Goal: Information Seeking & Learning: Learn about a topic

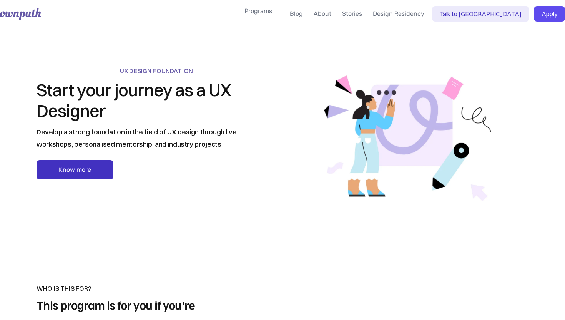
click at [85, 165] on link "Know more" at bounding box center [75, 169] width 77 height 19
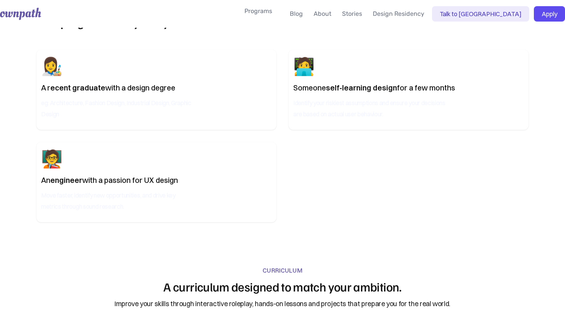
scroll to position [308, 0]
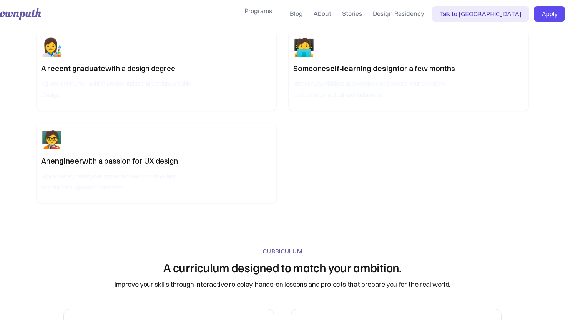
click at [172, 82] on div "eg: Architecture, Fashion Design, Industrial Design, Graphic Design" at bounding box center [118, 88] width 154 height 23
click at [283, 252] on div "CURRICULUM" at bounding box center [283, 251] width 40 height 8
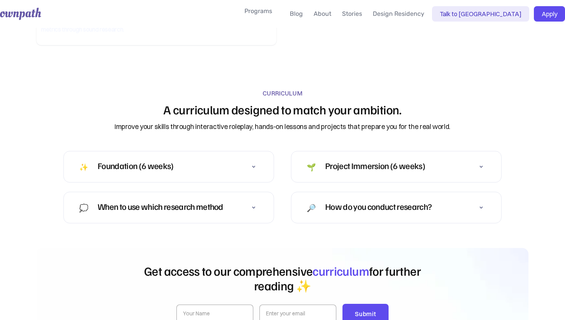
scroll to position [485, 0]
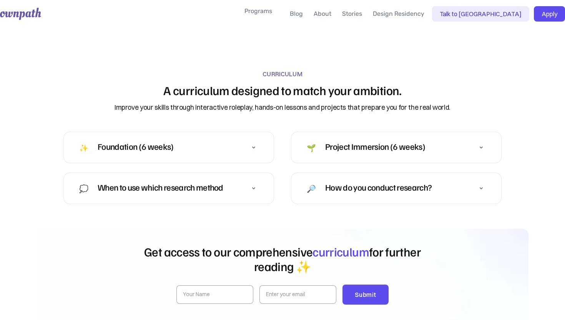
click at [183, 150] on div "Foundation (6 weeks) ✨" at bounding box center [168, 147] width 185 height 15
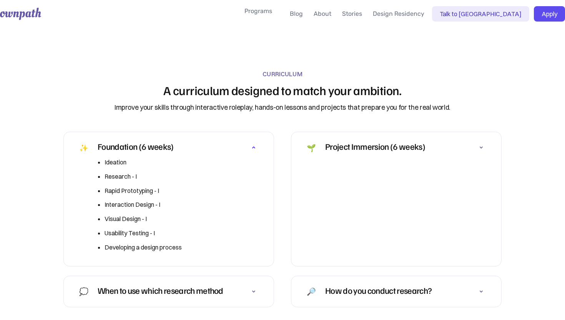
click at [183, 150] on div "Foundation (6 weeks) ✨" at bounding box center [168, 147] width 185 height 15
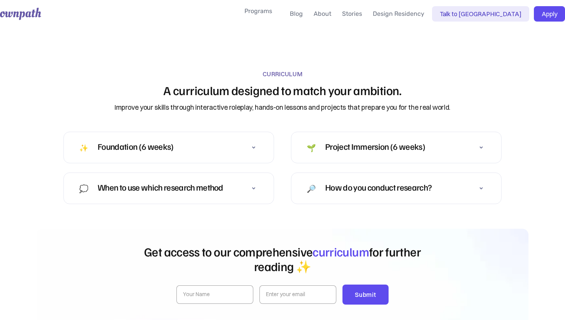
click at [368, 154] on div "Project Immersion (6 weeks) 🌱" at bounding box center [365, 147] width 122 height 15
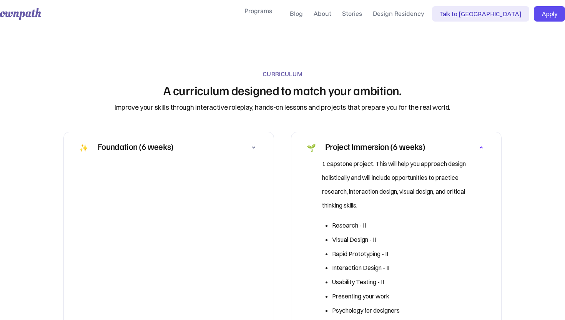
click at [368, 154] on div "Project Immersion (6 weeks) 🌱" at bounding box center [365, 147] width 122 height 15
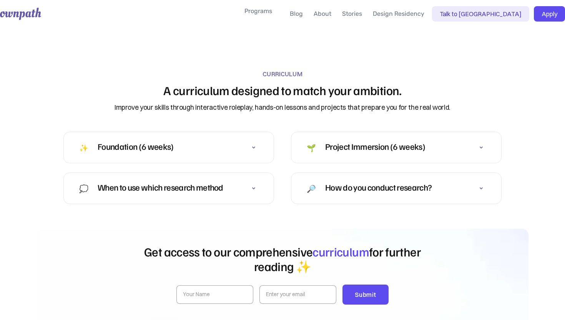
click at [386, 183] on div "How do you conduct research?" at bounding box center [378, 186] width 107 height 9
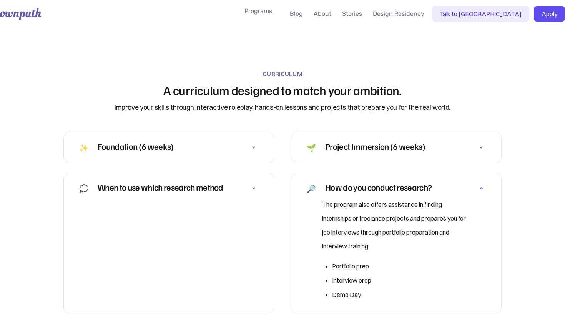
click at [240, 193] on div "When to use which research method 💭" at bounding box center [168, 187] width 185 height 15
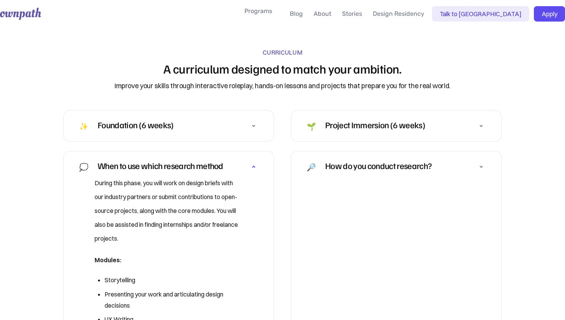
scroll to position [548, 0]
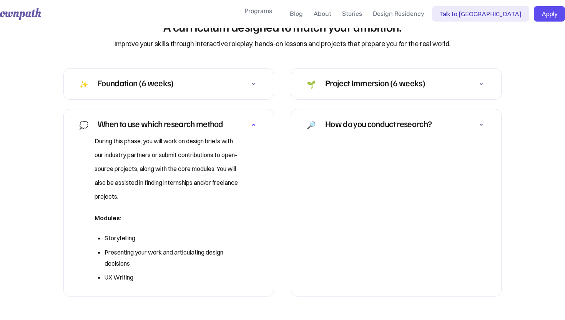
click at [206, 136] on p "During this phase, you will work on design briefs with our industry partners or…" at bounding box center [169, 168] width 148 height 69
click at [201, 122] on div "When to use which research method" at bounding box center [161, 123] width 126 height 9
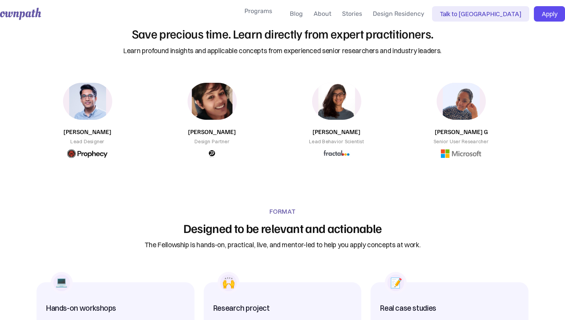
scroll to position [822, 0]
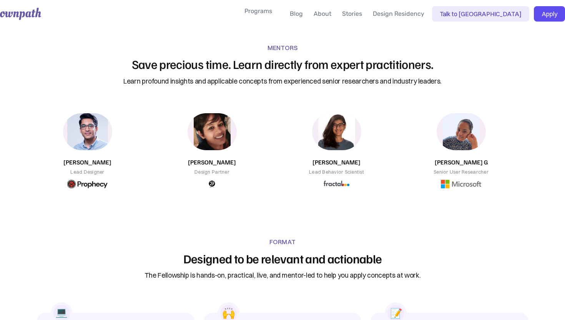
click at [100, 126] on img at bounding box center [87, 131] width 54 height 41
click at [88, 161] on h2 "[PERSON_NAME]" at bounding box center [87, 162] width 48 height 8
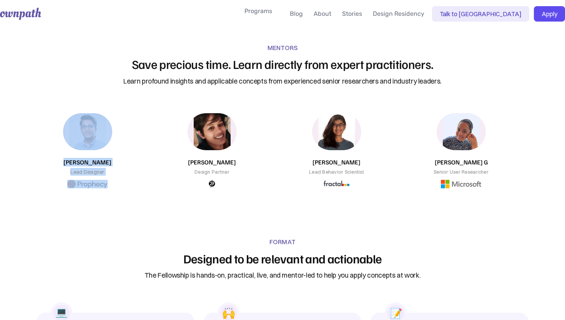
click at [173, 30] on div "MENTORS Save precious time. Learn directly from expert practitioners. Learn pro…" at bounding box center [282, 116] width 565 height 194
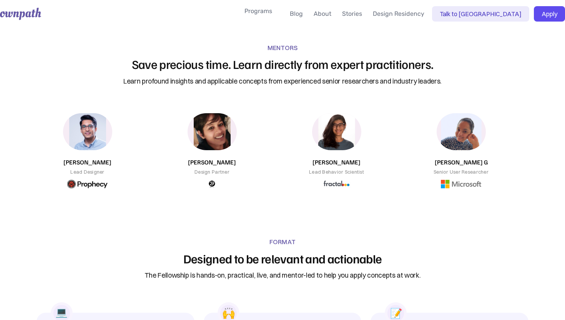
click at [459, 145] on img at bounding box center [461, 131] width 54 height 41
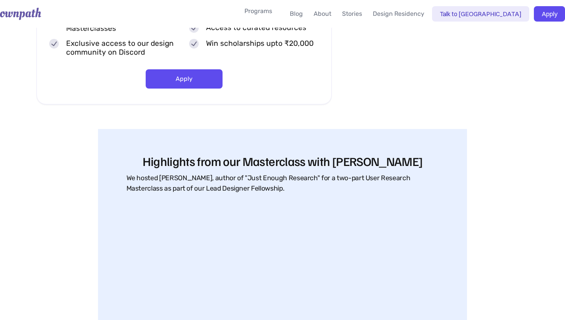
scroll to position [1370, 0]
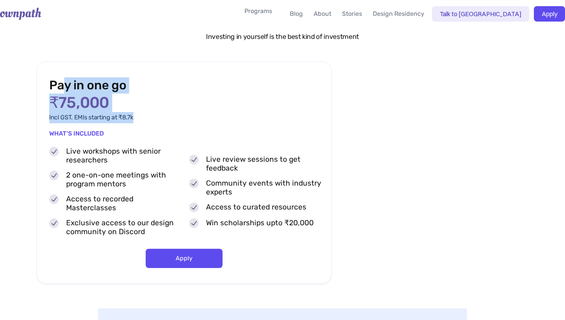
drag, startPoint x: 63, startPoint y: 77, endPoint x: 121, endPoint y: 124, distance: 73.8
click at [121, 124] on div "Pay in one go ₹75,000 Incl GST. EMIs starting at ₹8.7k WHAT'S INCLUDED Live wor…" at bounding box center [184, 173] width 295 height 222
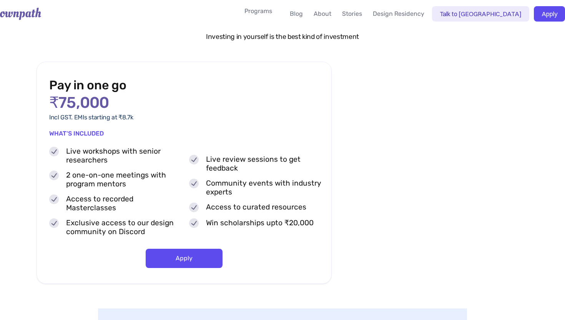
click at [133, 121] on div "Pay in one go ₹75,000 Incl GST. EMIs starting at ₹8.7k WHAT'S INCLUDED Live wor…" at bounding box center [184, 173] width 295 height 222
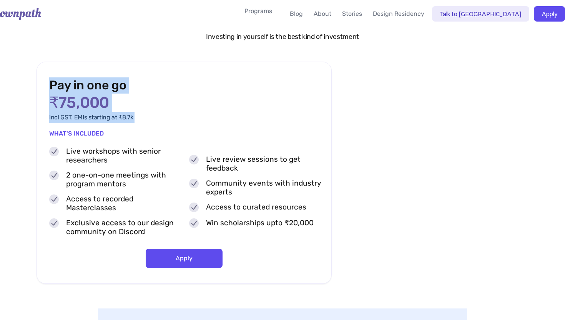
drag, startPoint x: 133, startPoint y: 121, endPoint x: 49, endPoint y: 88, distance: 89.9
click at [49, 88] on div "Pay in one go ₹75,000 Incl GST. EMIs starting at ₹8.7k WHAT'S INCLUDED Live wor…" at bounding box center [184, 173] width 295 height 222
click at [164, 120] on div "Pay in one go ₹75,000 Incl GST. EMIs starting at ₹8.7k WHAT'S INCLUDED Live wor…" at bounding box center [184, 173] width 295 height 222
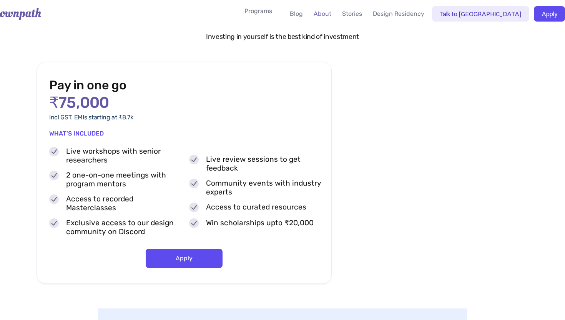
click at [335, 15] on link "About" at bounding box center [323, 14] width 24 height 12
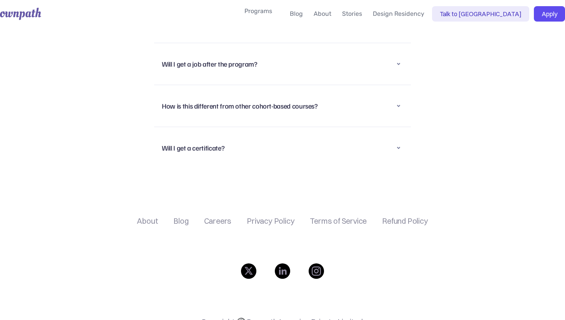
scroll to position [1961, 0]
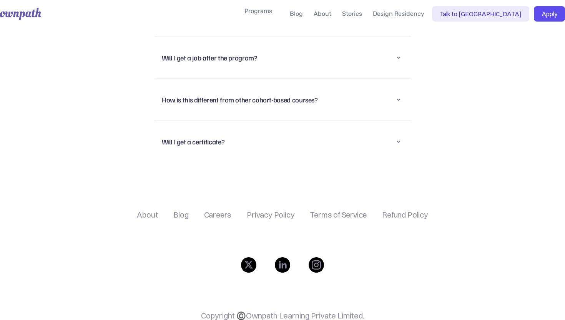
click at [225, 60] on div "Will I get a job after the program?" at bounding box center [209, 57] width 95 height 9
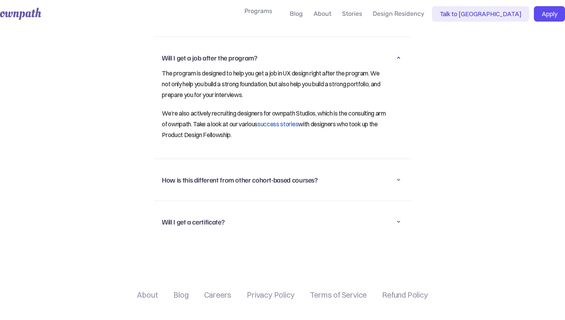
click at [225, 60] on div "Will I get a job after the program?" at bounding box center [209, 57] width 95 height 9
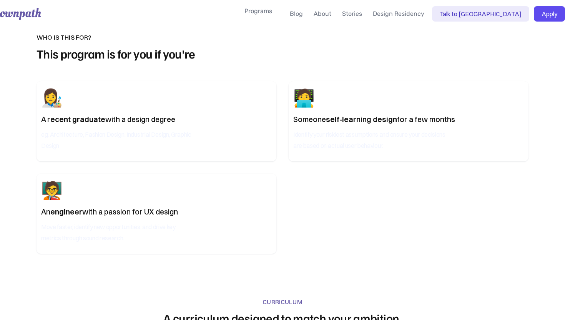
scroll to position [245, 0]
